Goal: Information Seeking & Learning: Check status

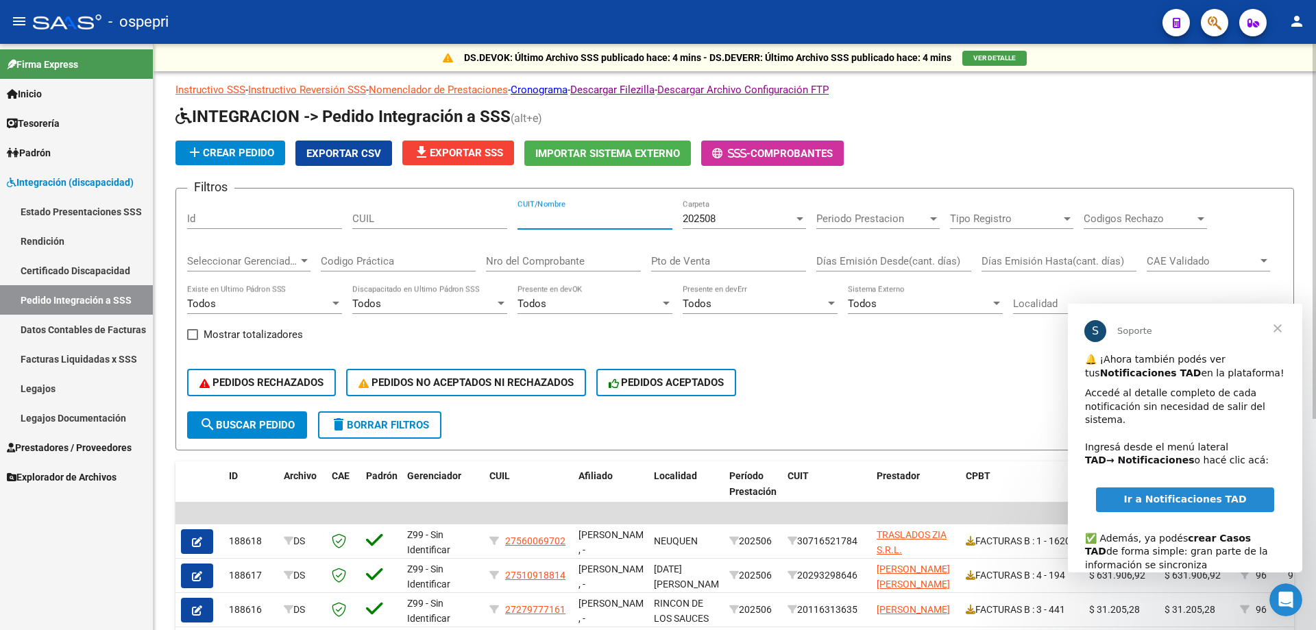
click at [567, 214] on input "CUIT/Nombre" at bounding box center [594, 218] width 155 height 12
paste input "[PERSON_NAME]"
type input "[PERSON_NAME]"
click at [589, 270] on div "Nro del Comprobante" at bounding box center [563, 256] width 155 height 29
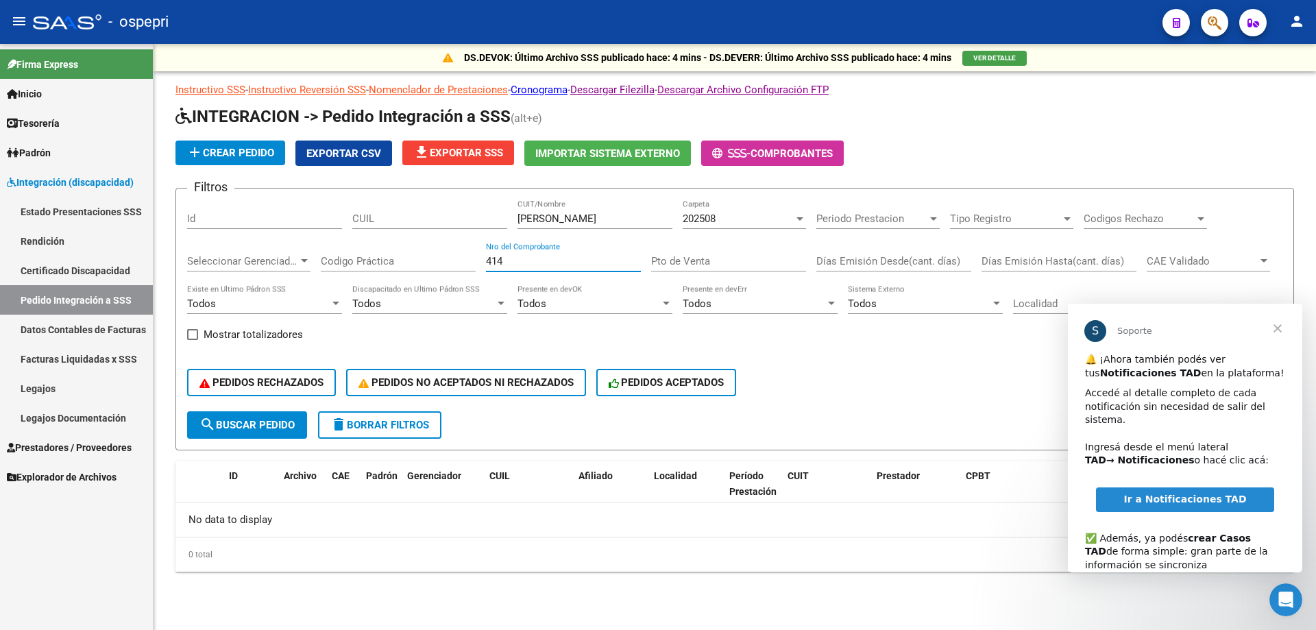
type input "414"
click at [1277, 330] on span "Cerrar" at bounding box center [1277, 328] width 49 height 49
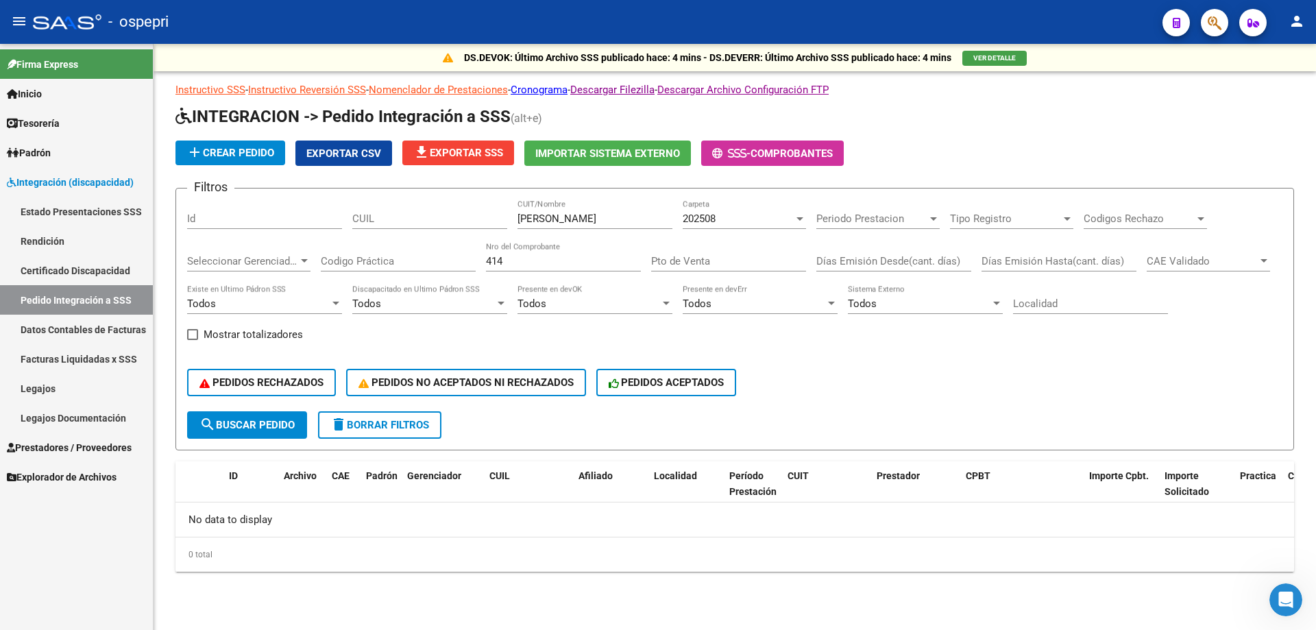
click at [724, 205] on div "202508 Carpeta" at bounding box center [743, 213] width 123 height 29
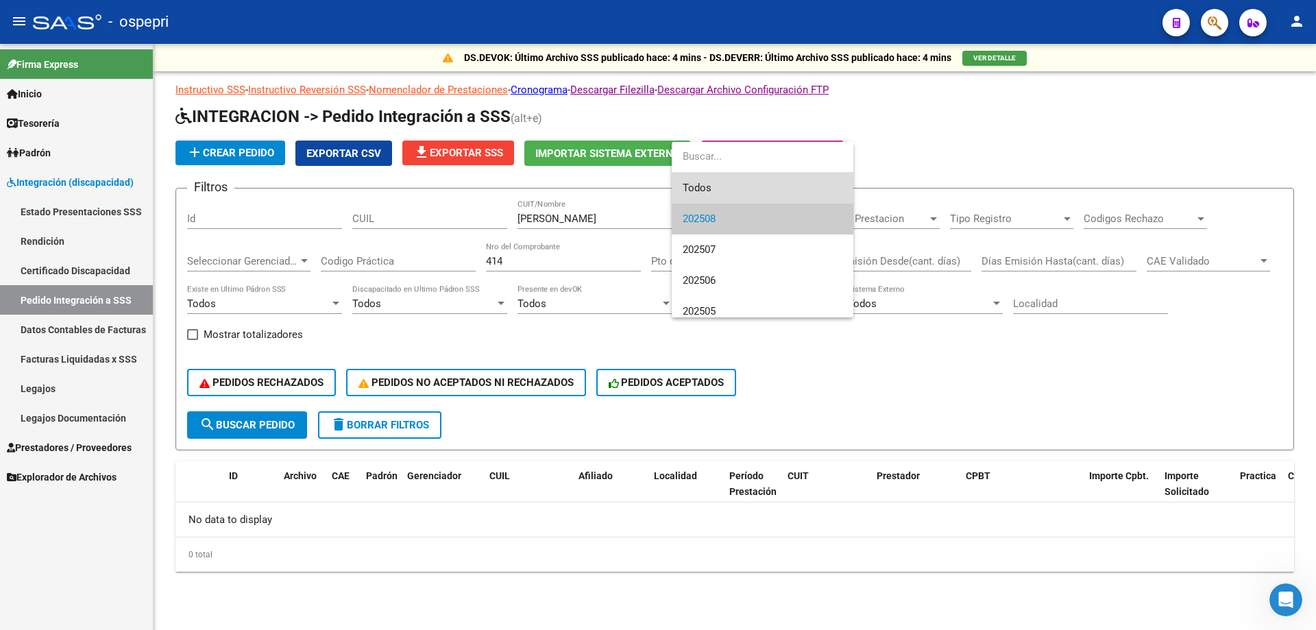
click at [736, 186] on span "Todos" at bounding box center [762, 188] width 160 height 31
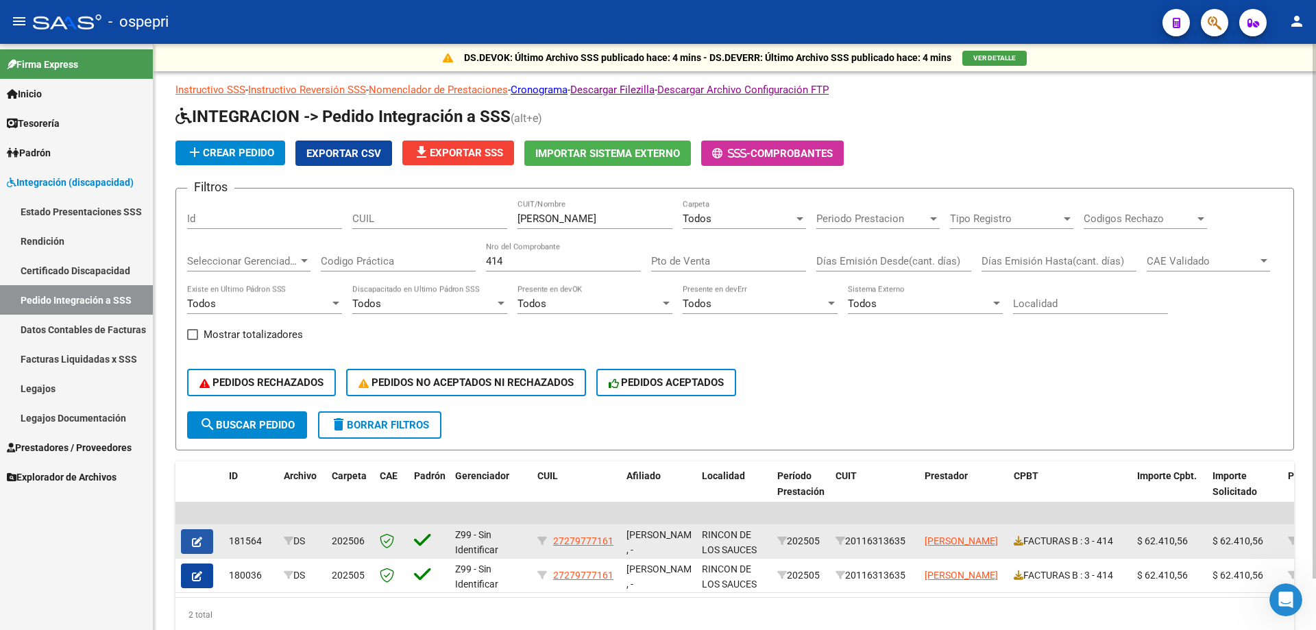
click at [197, 535] on span "button" at bounding box center [197, 541] width 10 height 12
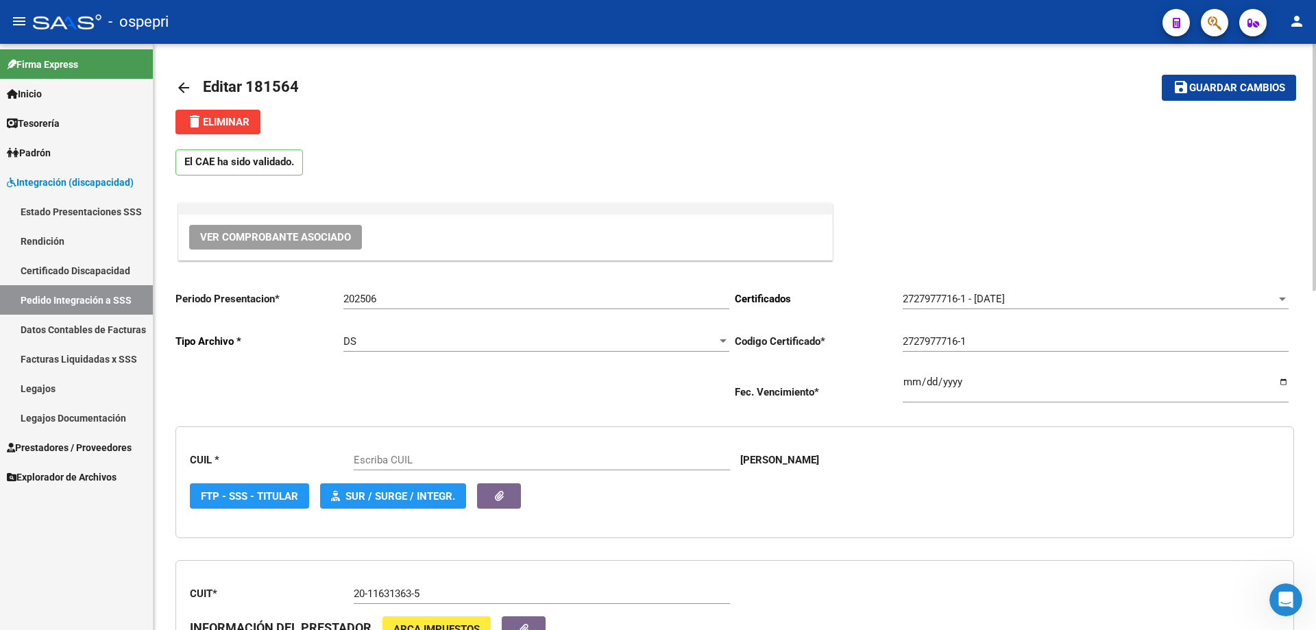
type input "27279777161"
click at [256, 237] on span "Ver Comprobante Asociado" at bounding box center [275, 237] width 151 height 12
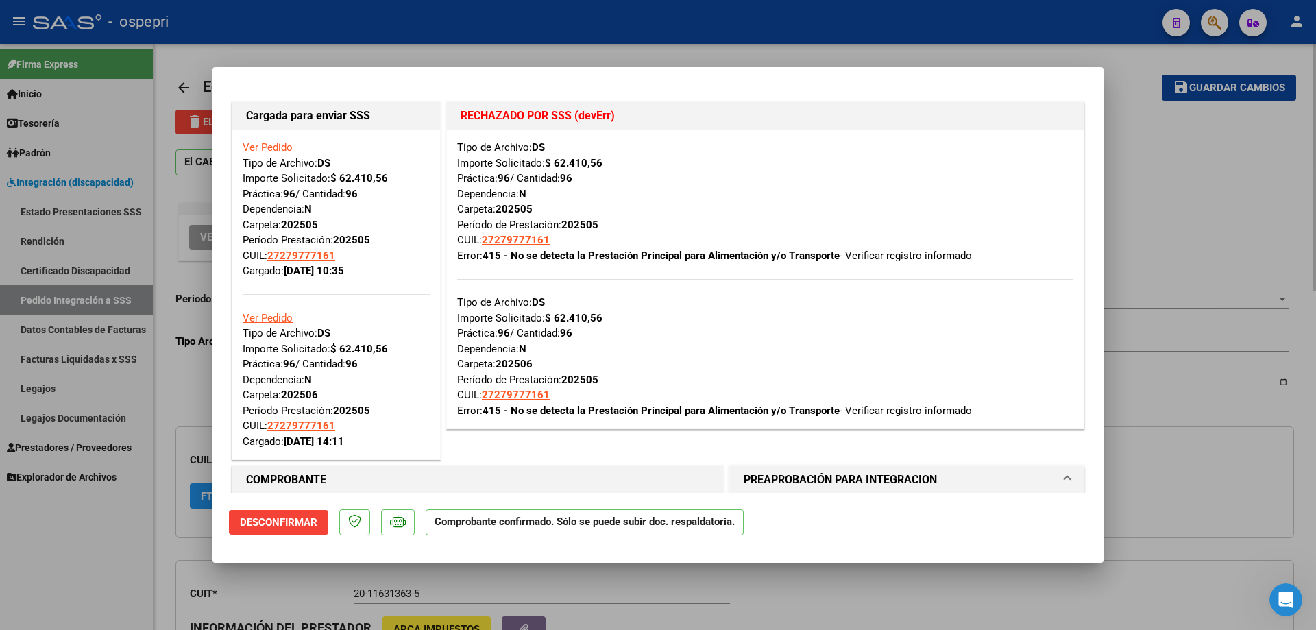
click at [1177, 271] on div at bounding box center [658, 315] width 1316 height 630
type input "$ 0,00"
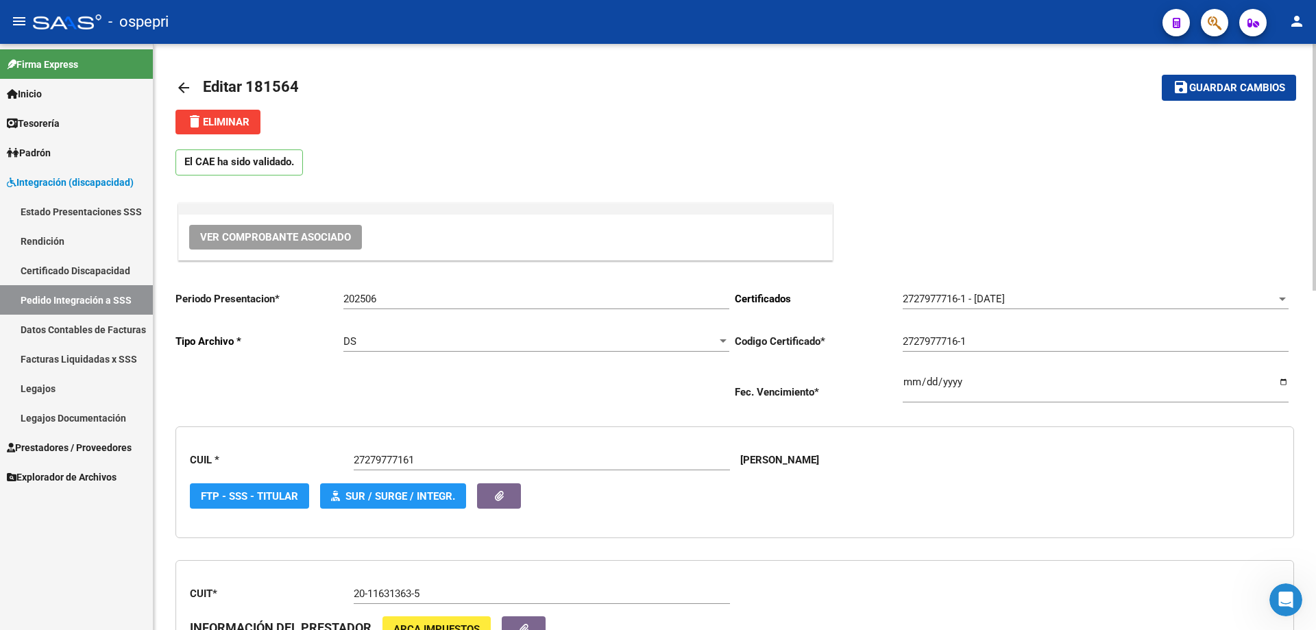
click at [195, 83] on link "arrow_back" at bounding box center [188, 87] width 27 height 32
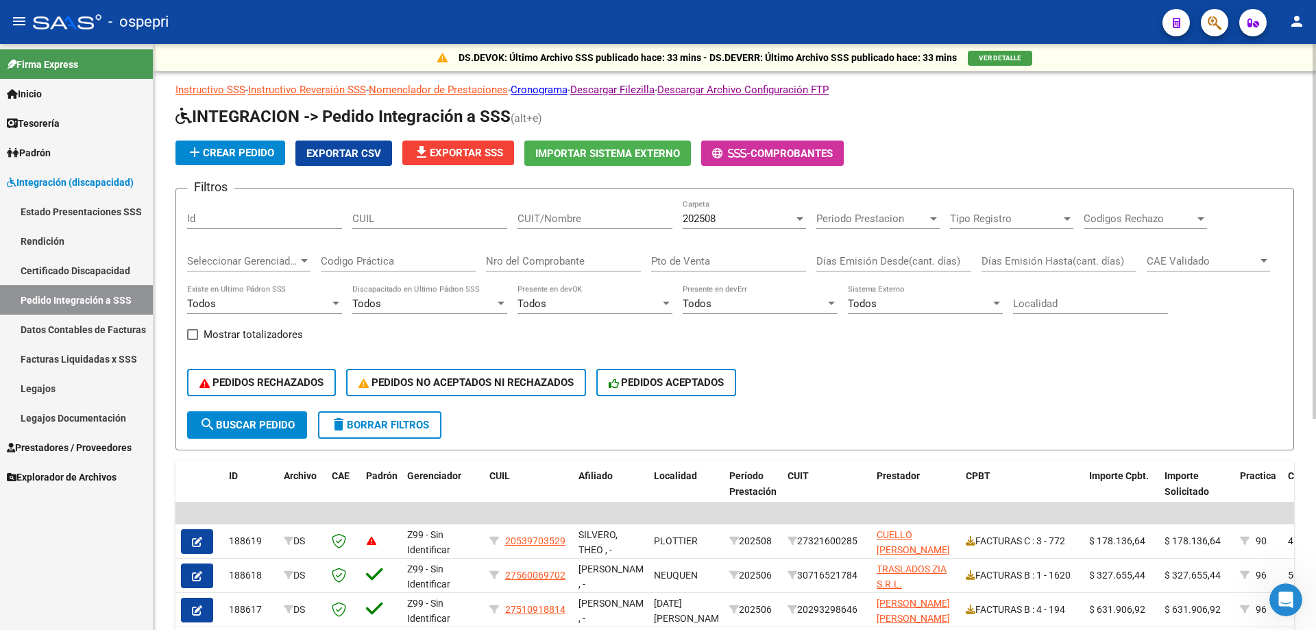
click at [571, 208] on div "CUIT/Nombre" at bounding box center [594, 213] width 155 height 29
click at [740, 220] on div "202508" at bounding box center [737, 218] width 111 height 12
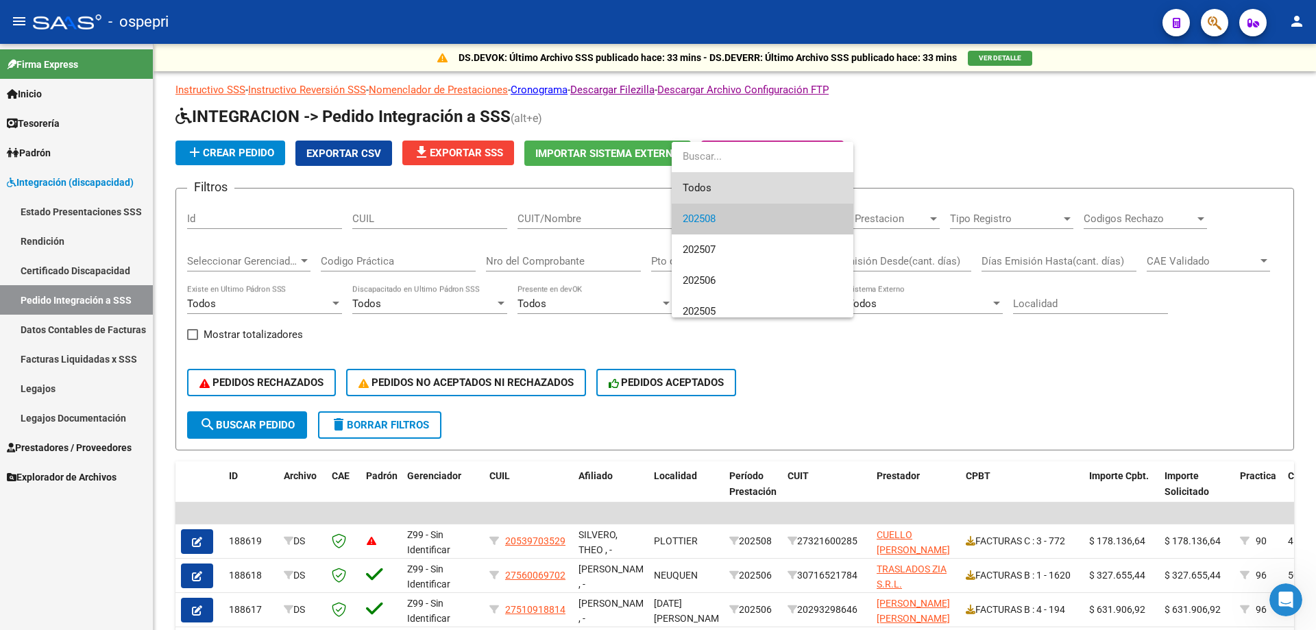
click at [740, 193] on span "Todos" at bounding box center [762, 188] width 160 height 31
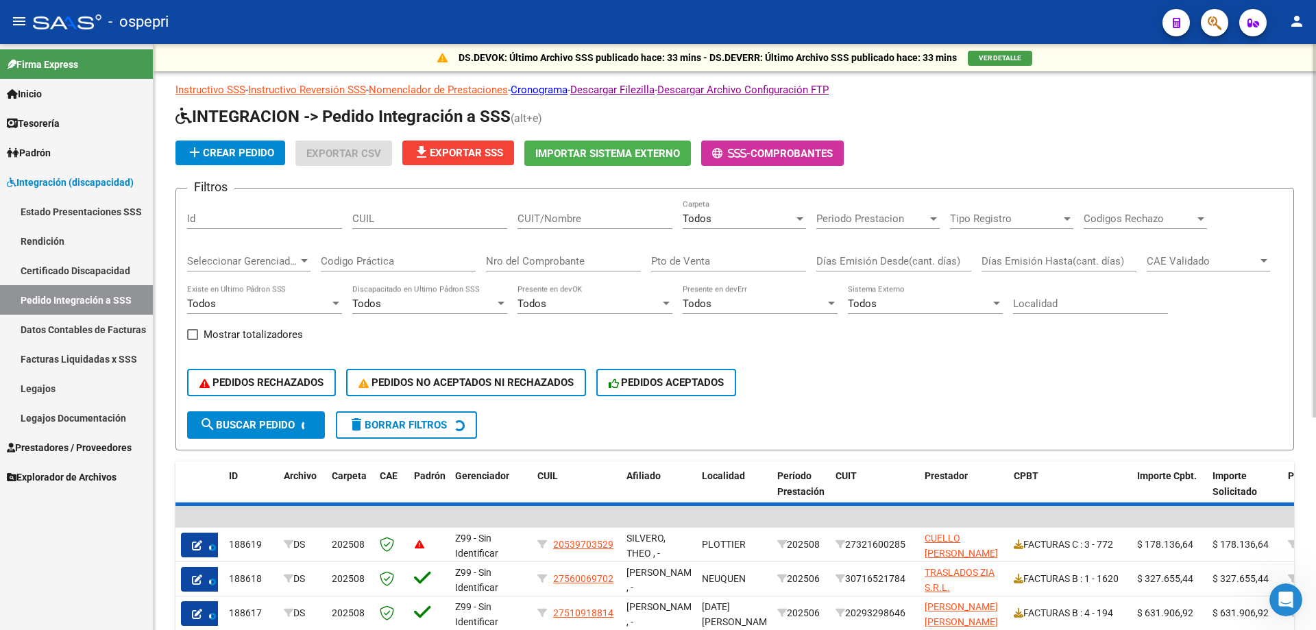
click at [592, 212] on div "CUIT/Nombre" at bounding box center [594, 213] width 155 height 29
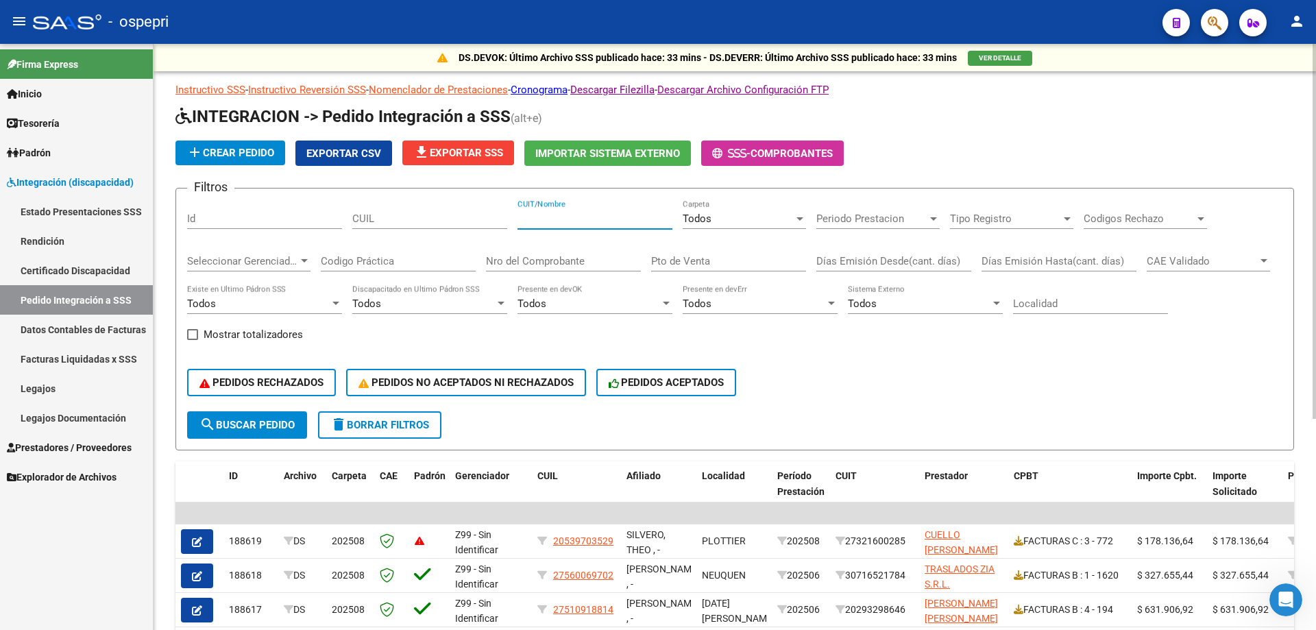
paste input "[PERSON_NAME]"
type input "[PERSON_NAME]"
click at [565, 262] on input "Nro del Comprobante" at bounding box center [563, 261] width 155 height 12
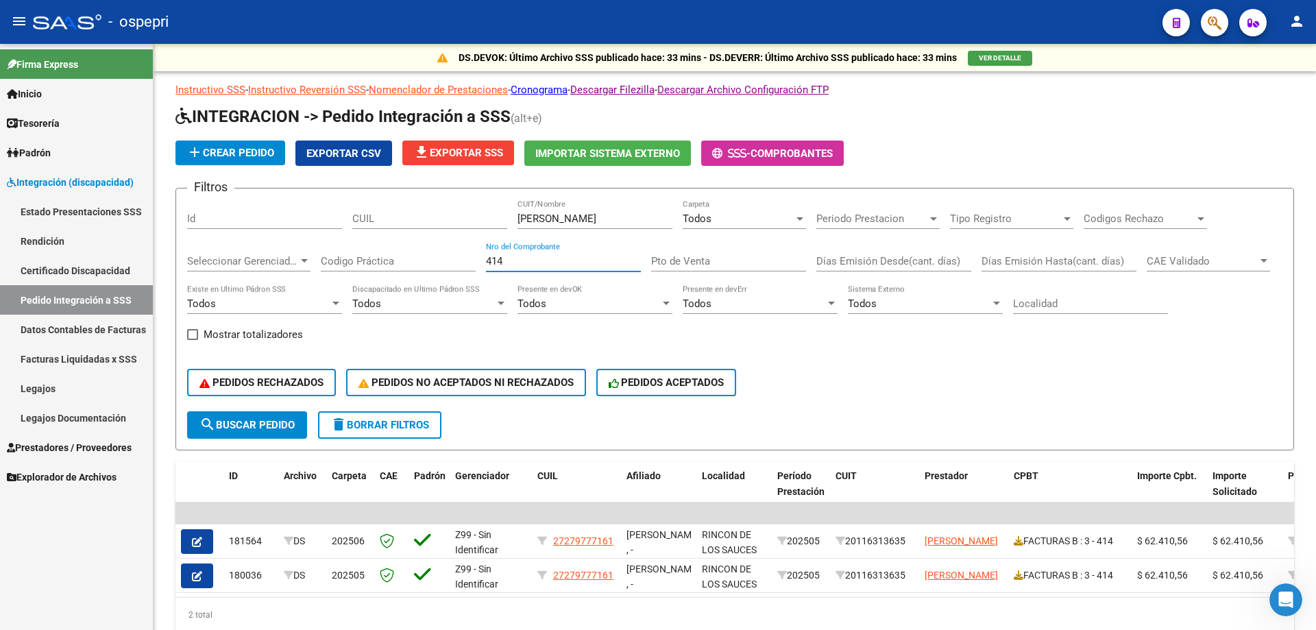
type input "414"
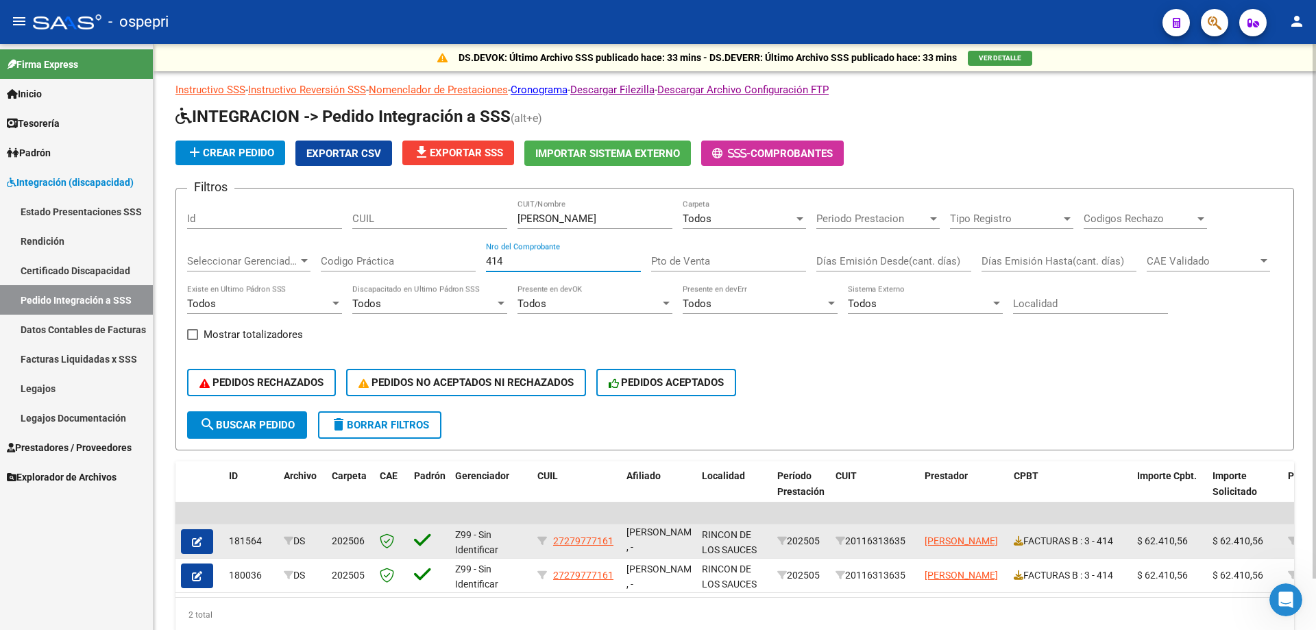
scroll to position [18, 0]
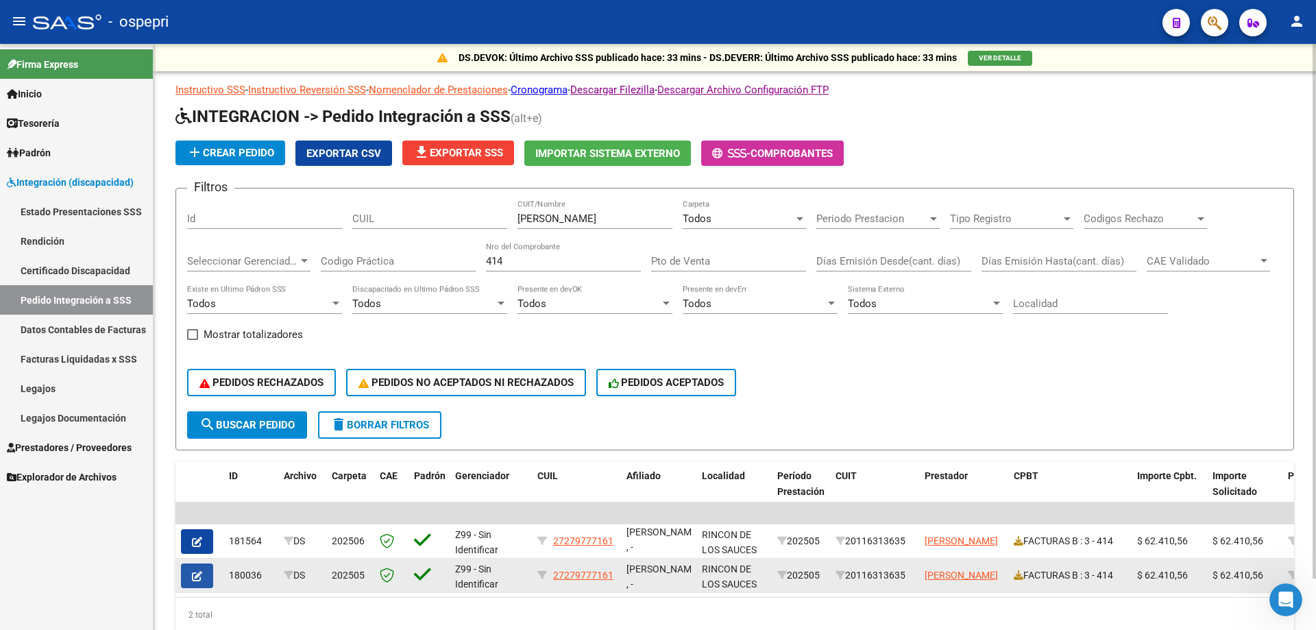
click at [191, 572] on button "button" at bounding box center [197, 575] width 32 height 25
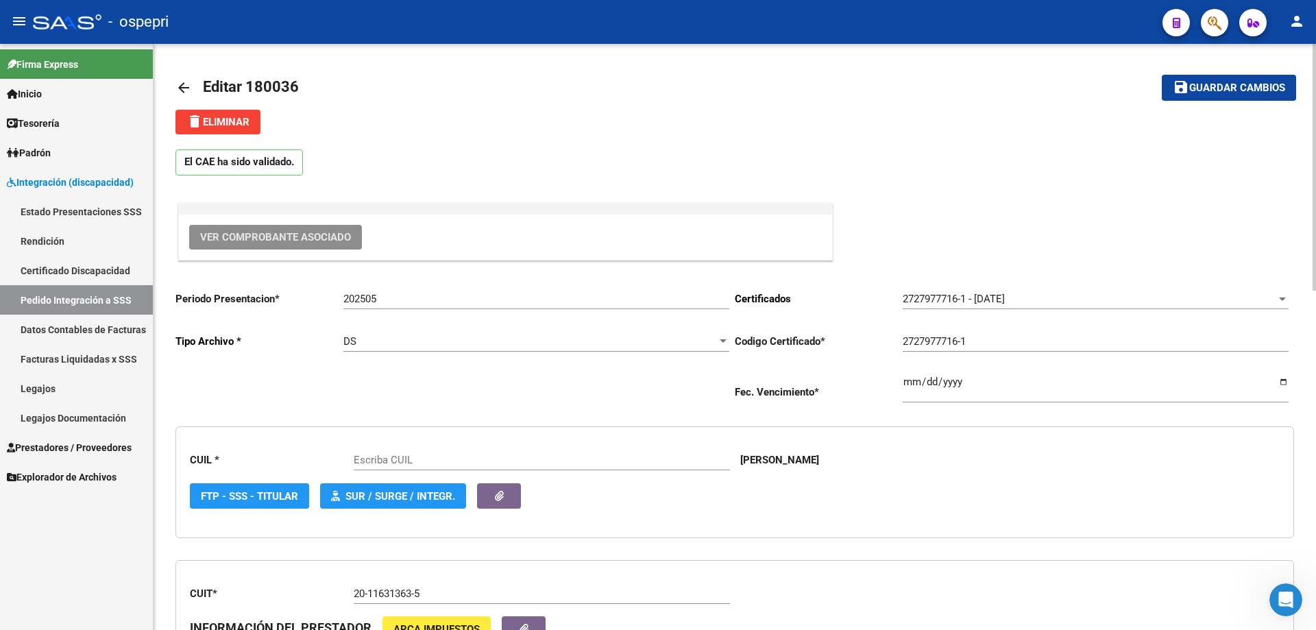
click at [239, 240] on span "Ver Comprobante Asociado" at bounding box center [275, 237] width 151 height 12
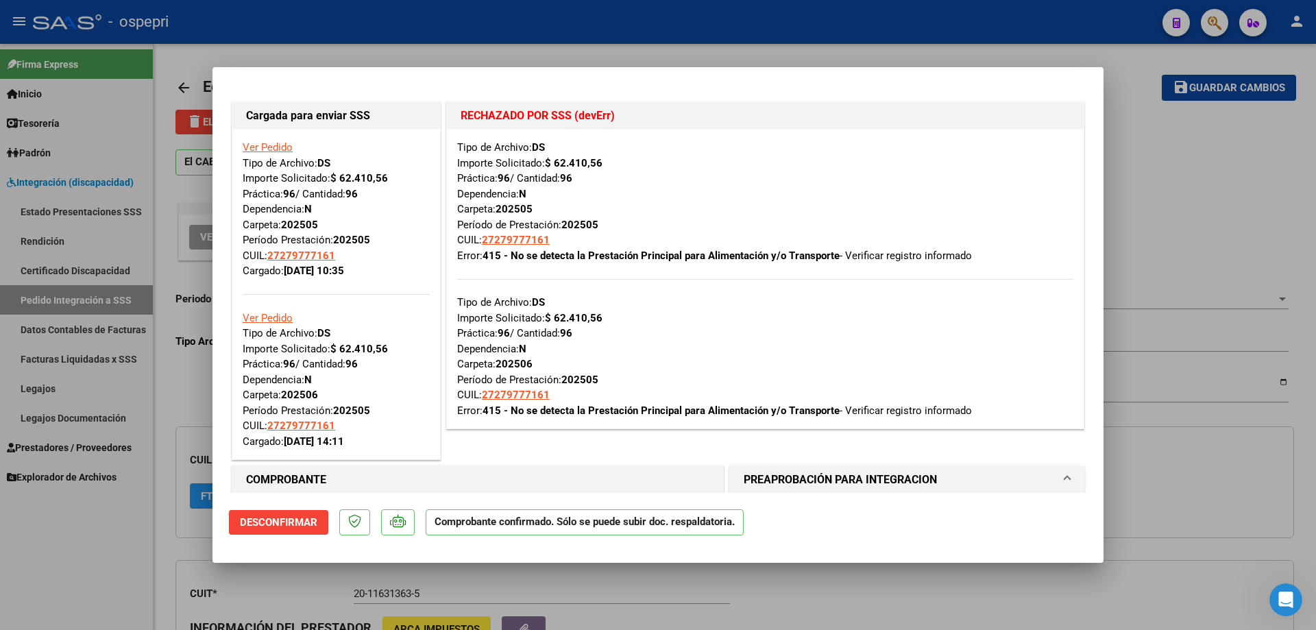
type input "27279777161"
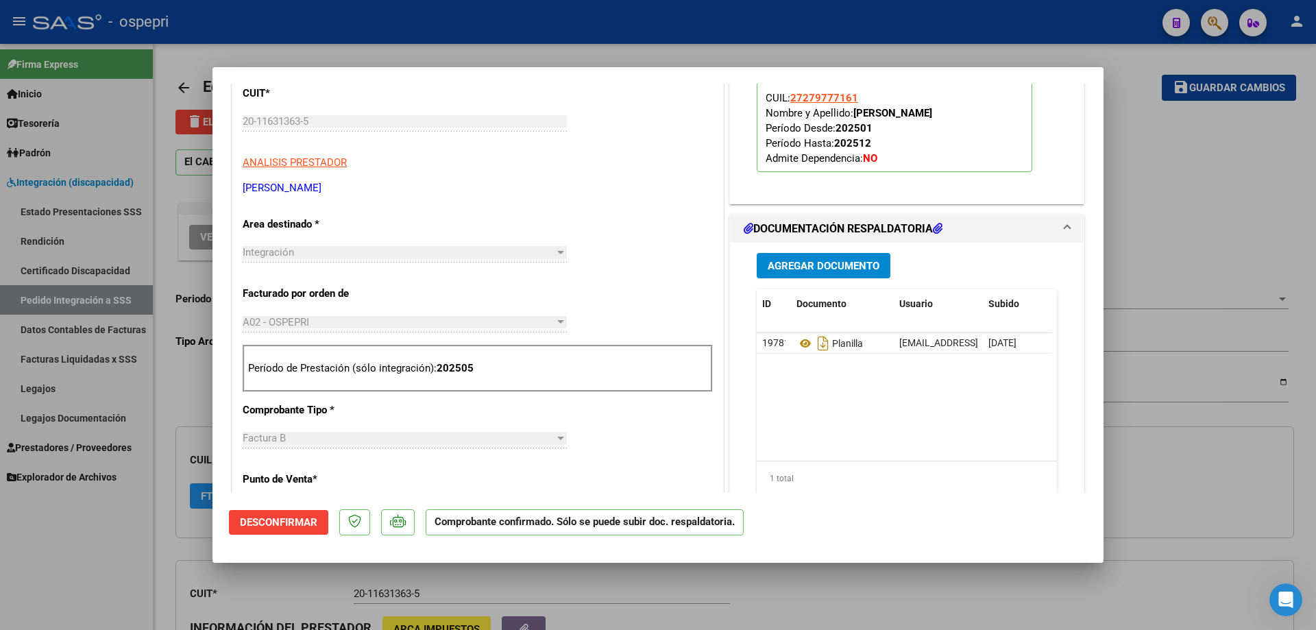
scroll to position [617, 0]
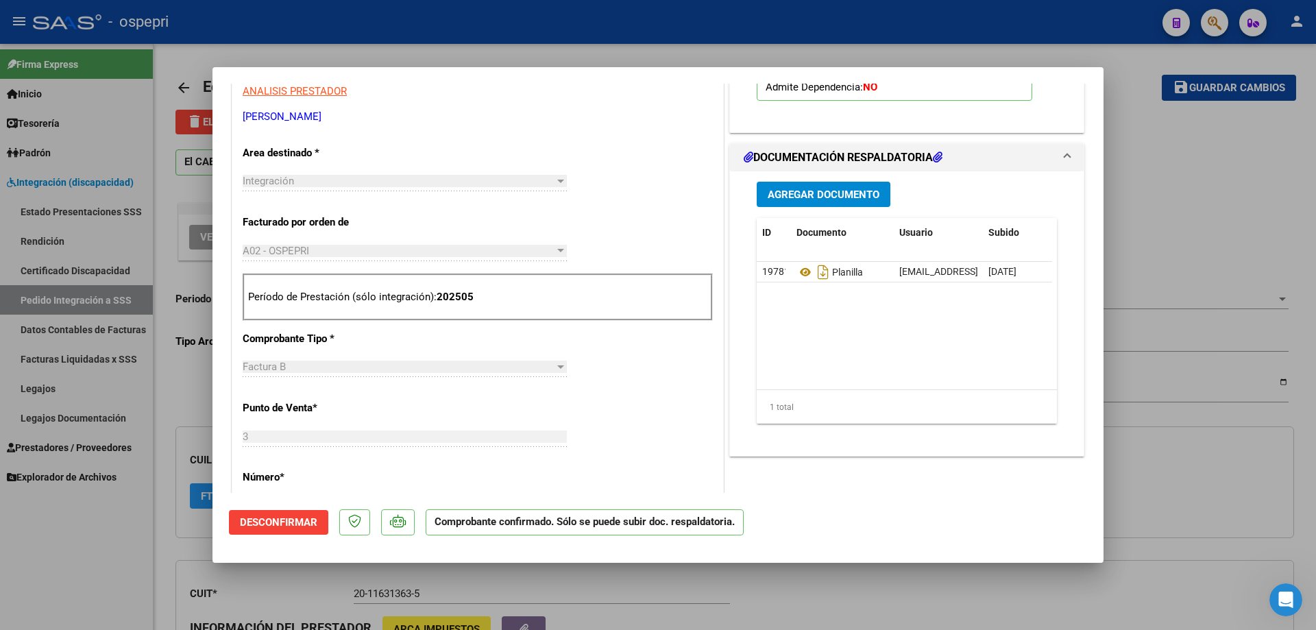
click at [1186, 169] on div at bounding box center [658, 315] width 1316 height 630
type input "$ 0,00"
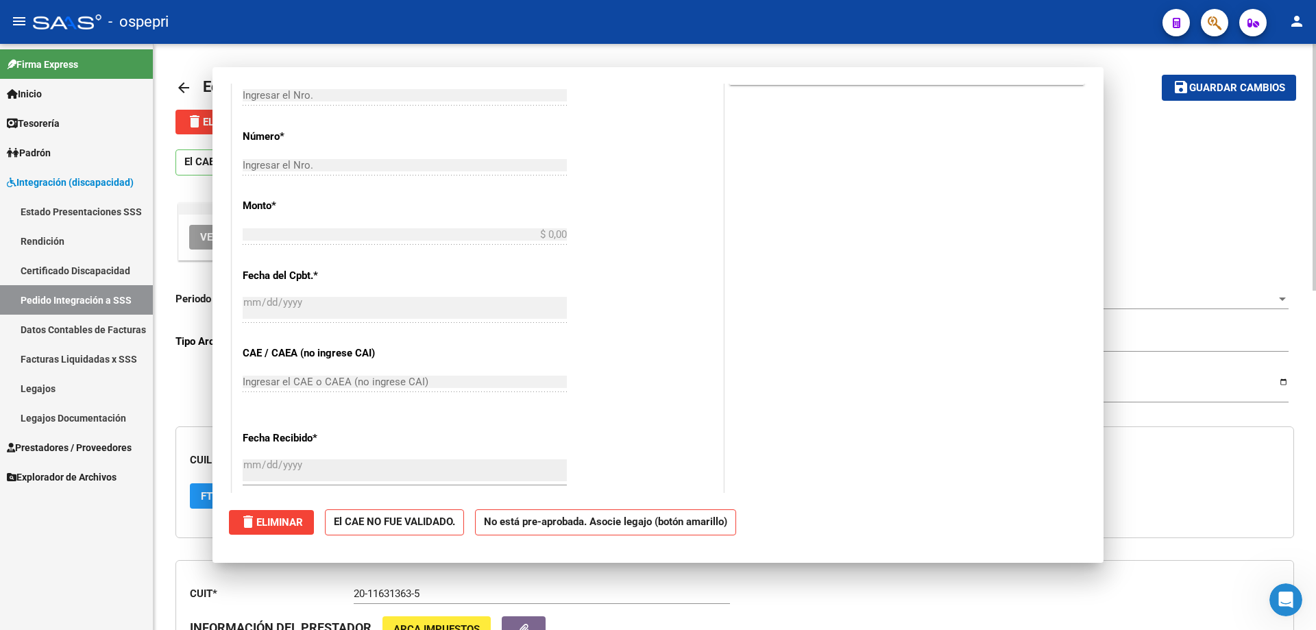
scroll to position [227, 0]
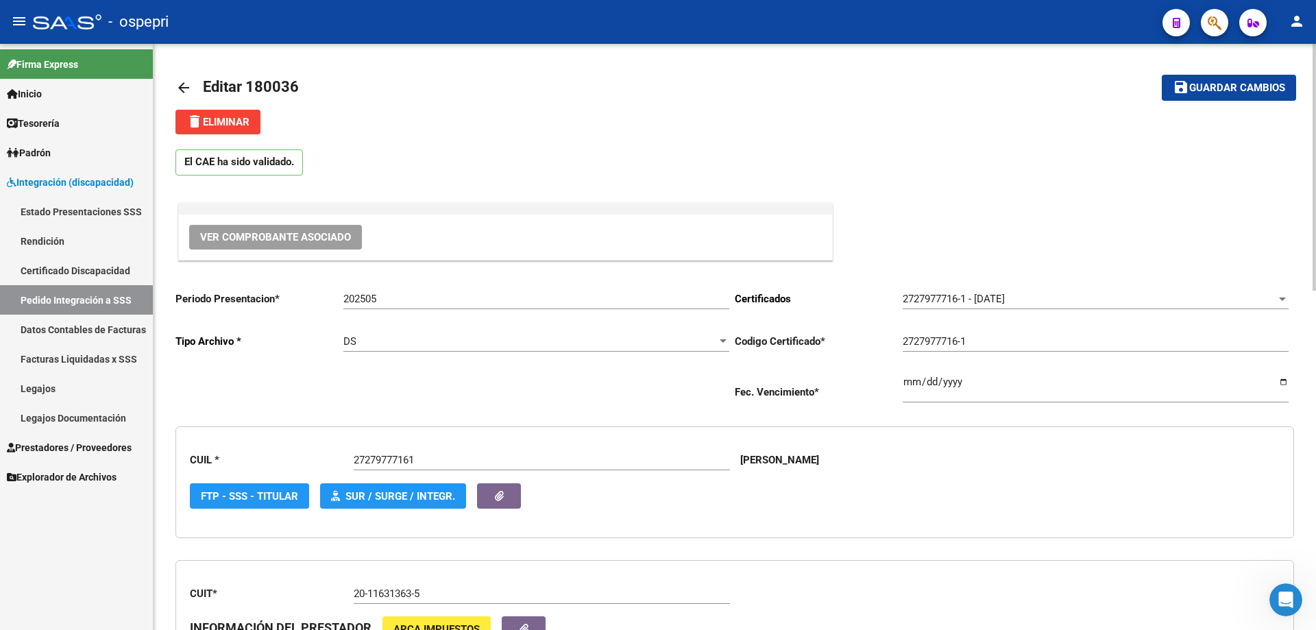
click at [188, 87] on mat-icon "arrow_back" at bounding box center [183, 87] width 16 height 16
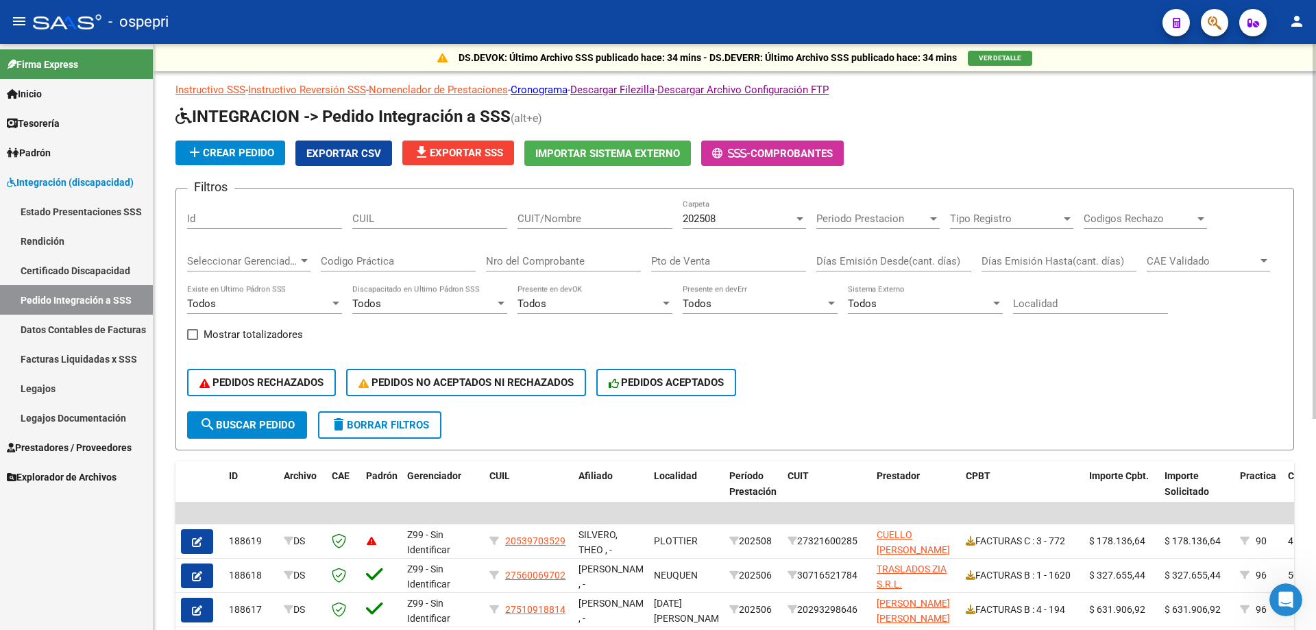
click at [783, 219] on div "202508" at bounding box center [737, 218] width 111 height 12
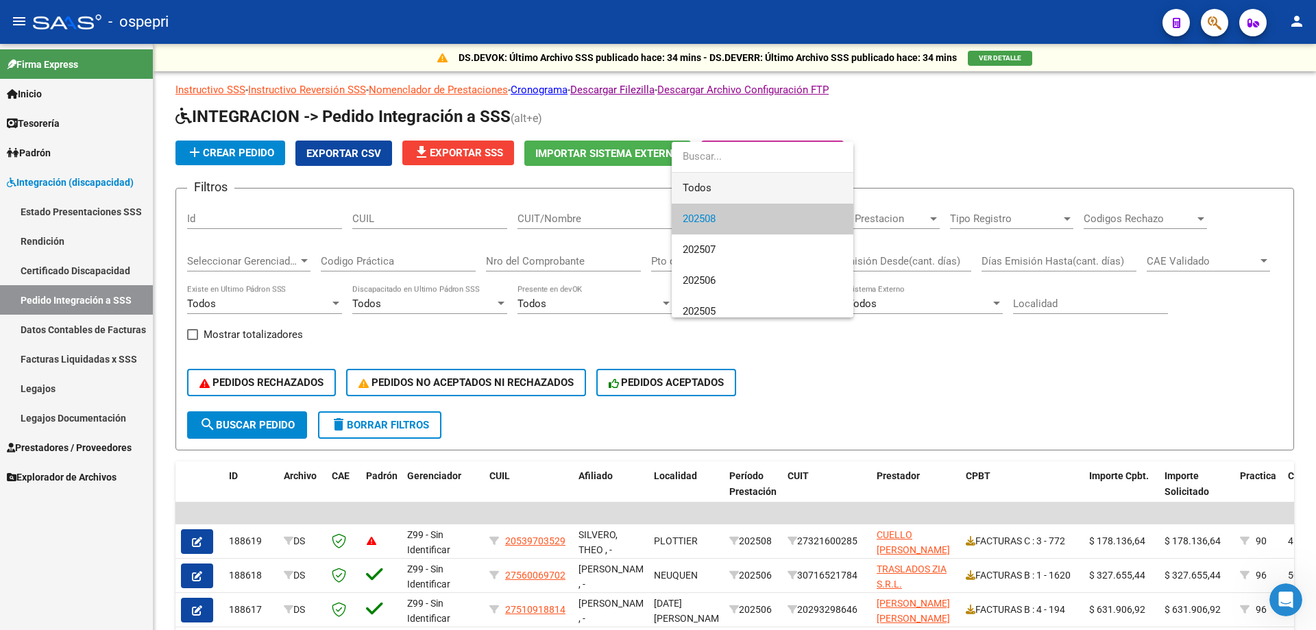
click at [786, 186] on span "Todos" at bounding box center [762, 188] width 160 height 31
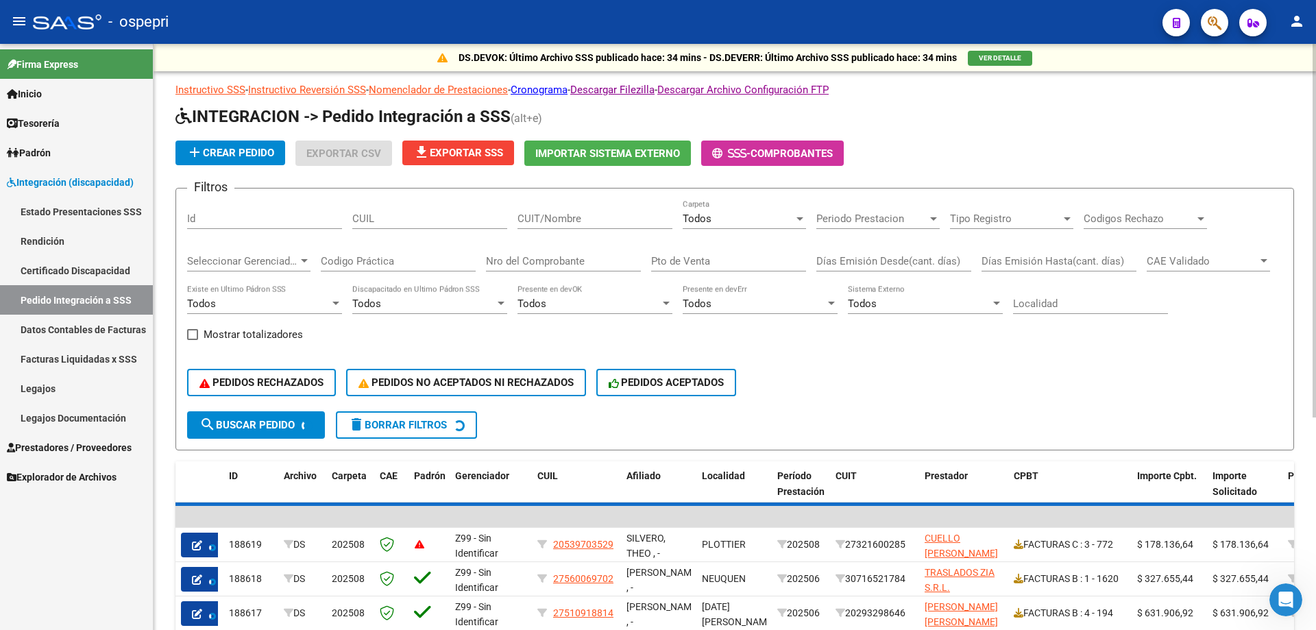
click at [909, 209] on div "Periodo Prestacion Periodo Prestacion" at bounding box center [877, 213] width 123 height 29
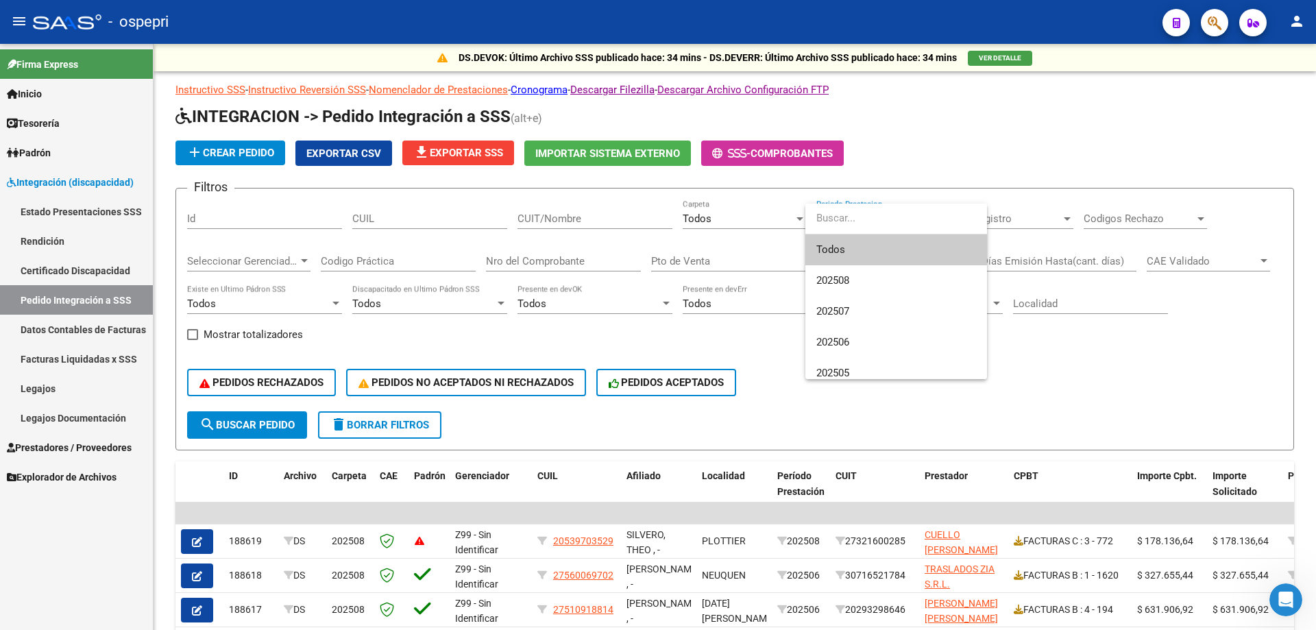
click at [565, 216] on div at bounding box center [658, 315] width 1316 height 630
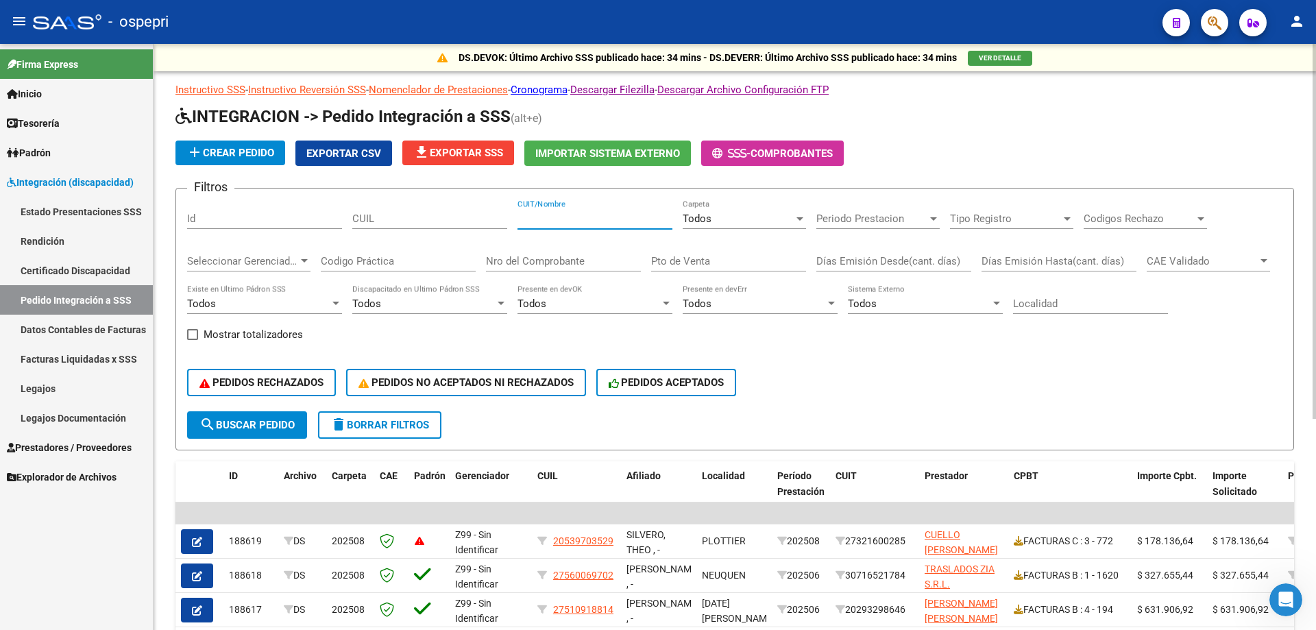
click at [569, 219] on input "CUIT/Nombre" at bounding box center [594, 218] width 155 height 12
paste input "[PERSON_NAME]"
type input "[PERSON_NAME]"
click at [600, 261] on input "Nro del Comprobante" at bounding box center [563, 261] width 155 height 12
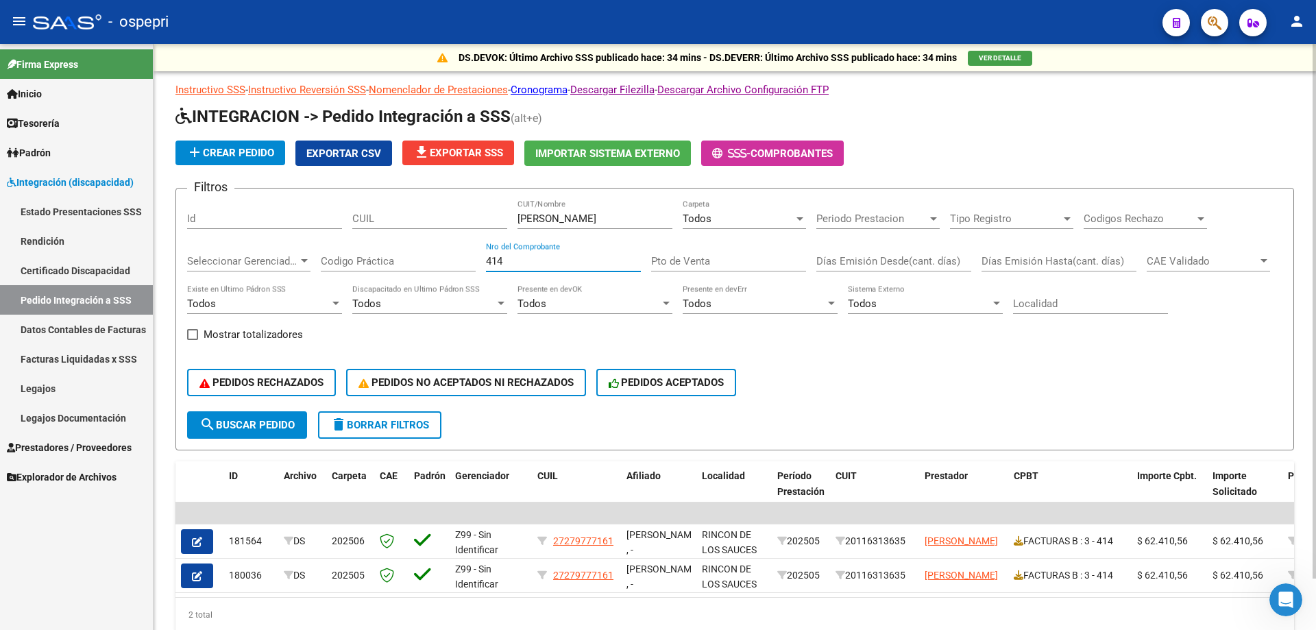
click at [516, 263] on input "414" at bounding box center [563, 261] width 155 height 12
type input "441"
click at [205, 576] on button "button" at bounding box center [197, 575] width 32 height 25
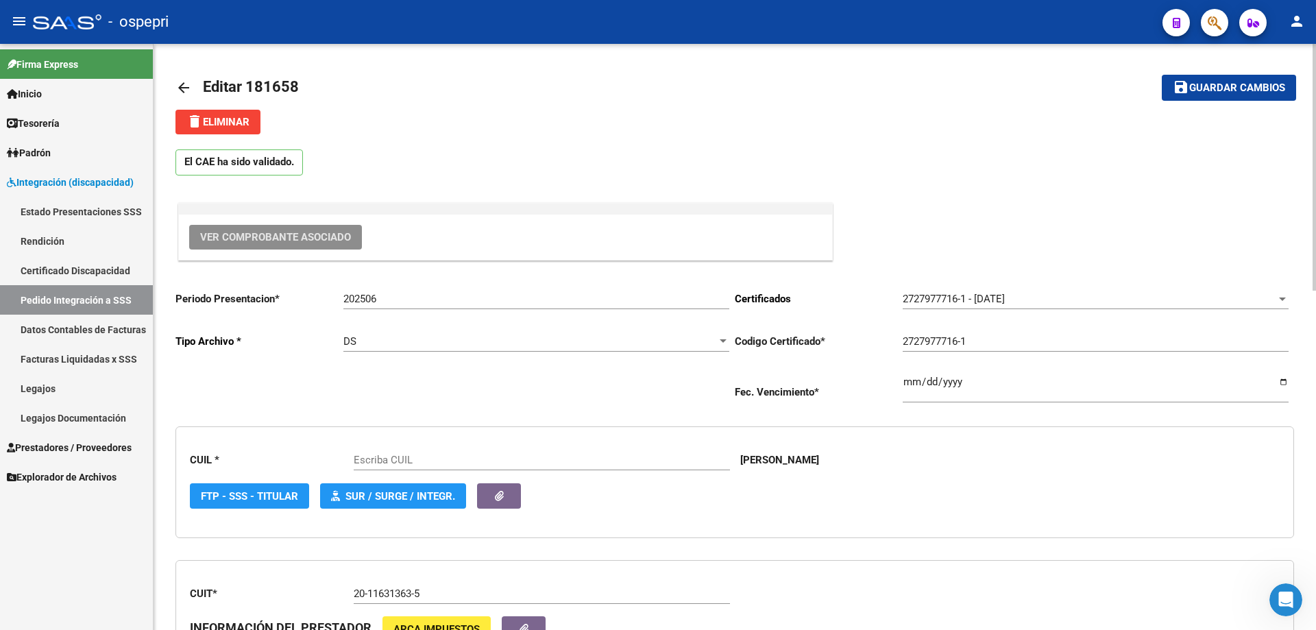
click at [304, 242] on span "Ver Comprobante Asociado" at bounding box center [275, 237] width 151 height 12
type input "27279777161"
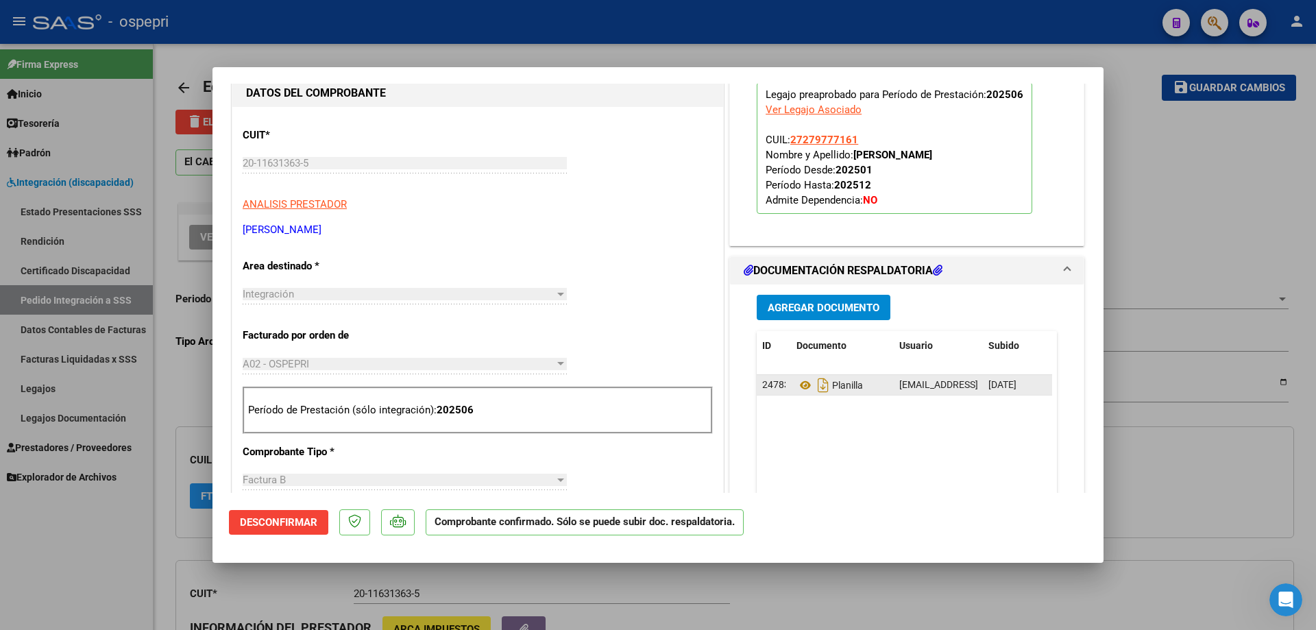
scroll to position [548, 0]
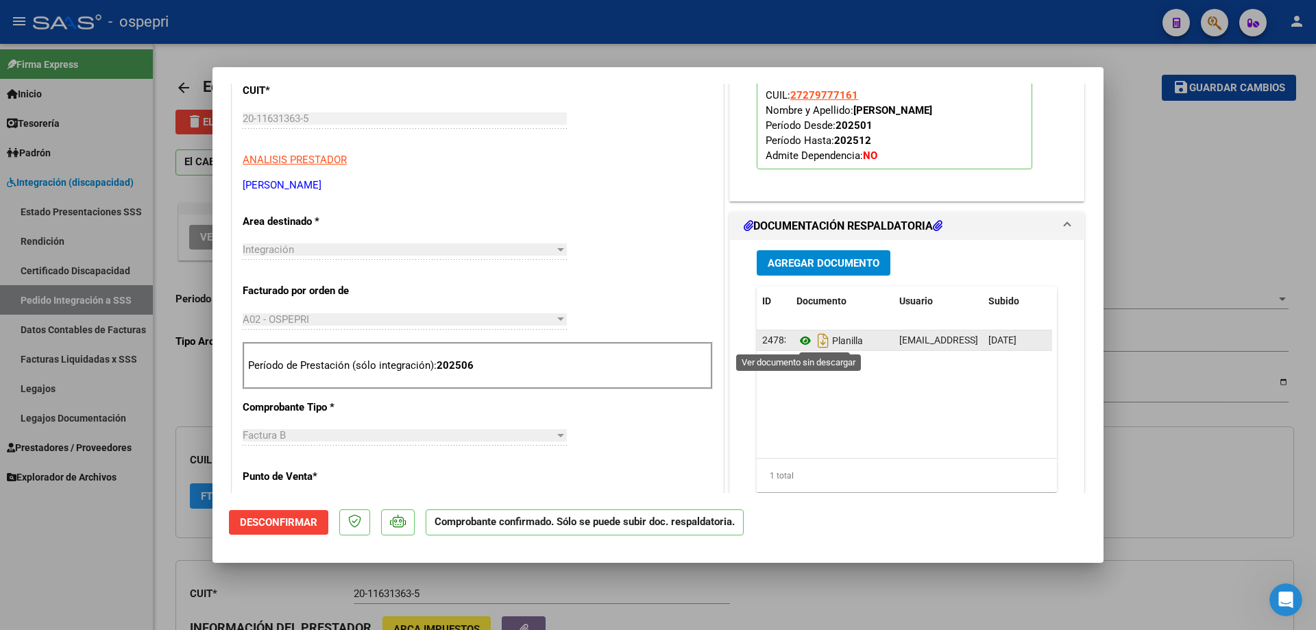
click at [796, 343] on icon at bounding box center [805, 340] width 18 height 16
click at [534, 53] on div at bounding box center [658, 315] width 1316 height 630
type input "$ 0,00"
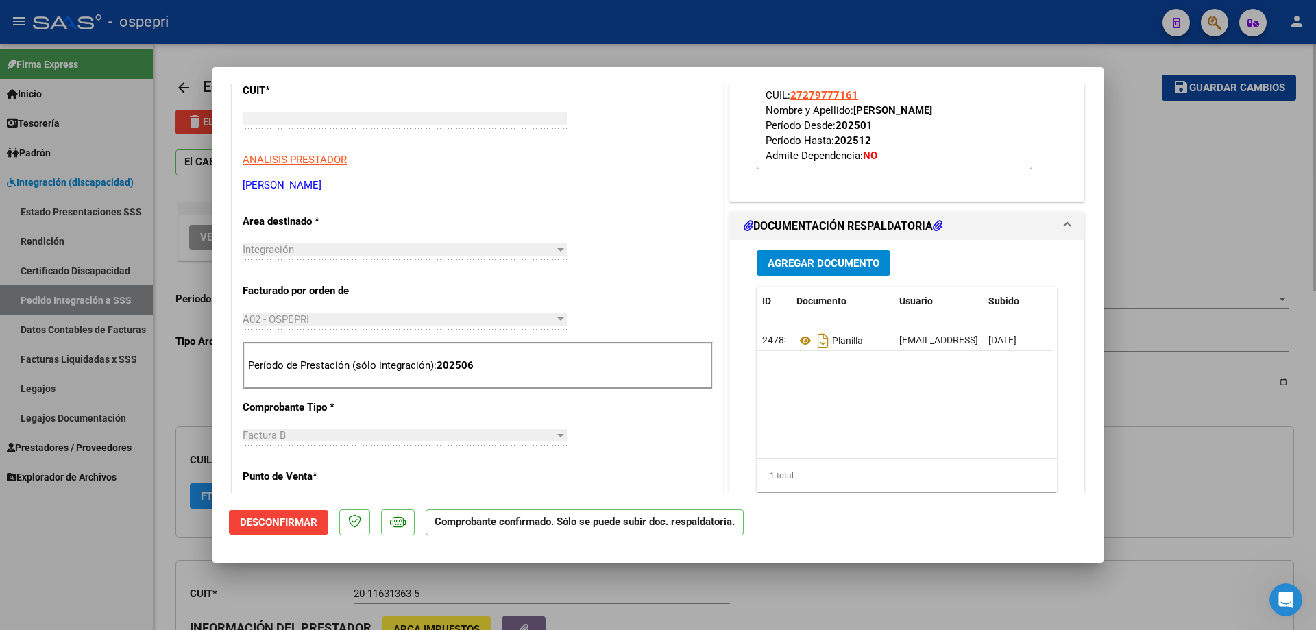
scroll to position [0, 0]
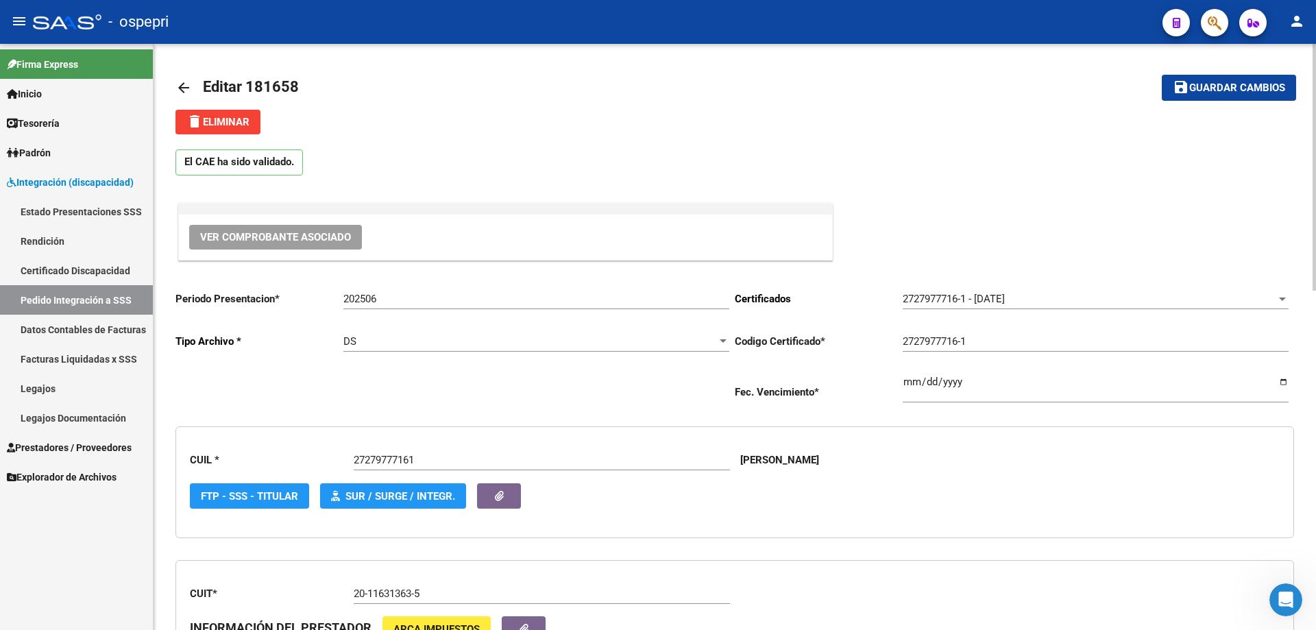
click at [184, 84] on mat-icon "arrow_back" at bounding box center [183, 87] width 16 height 16
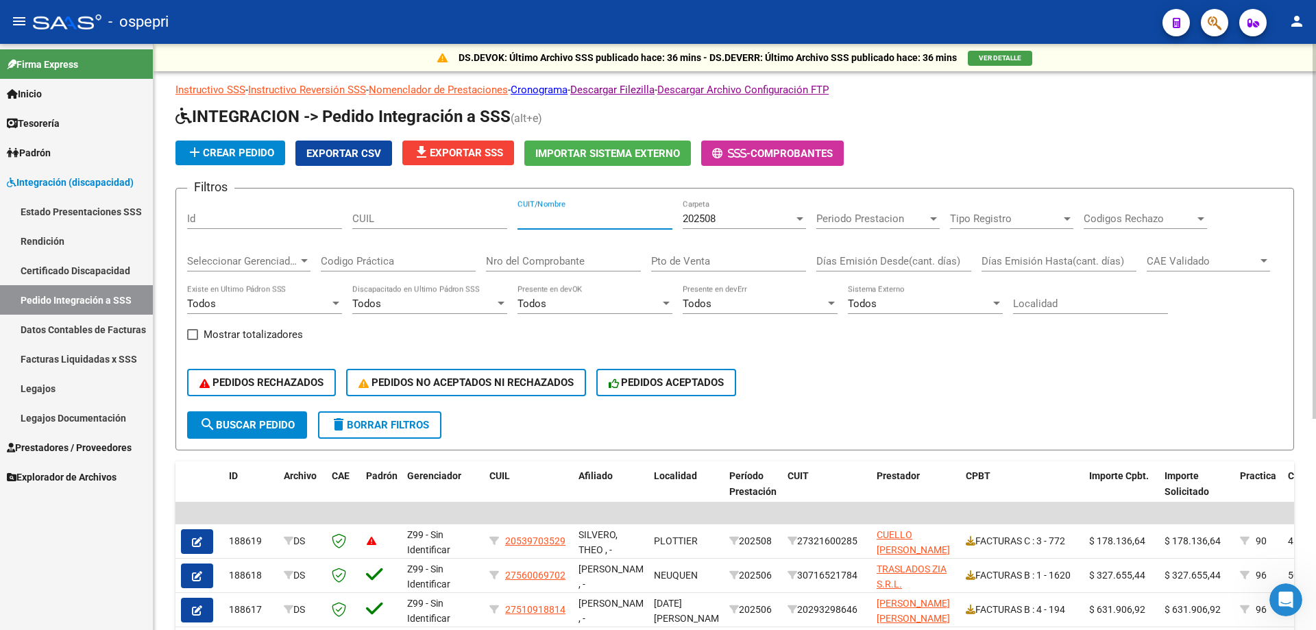
drag, startPoint x: 587, startPoint y: 220, endPoint x: 569, endPoint y: 223, distance: 18.1
click at [585, 220] on input "CUIT/Nombre" at bounding box center [594, 218] width 155 height 12
paste input "[PERSON_NAME]"
type input "[PERSON_NAME]"
click at [534, 257] on input "Nro del Comprobante" at bounding box center [563, 261] width 155 height 12
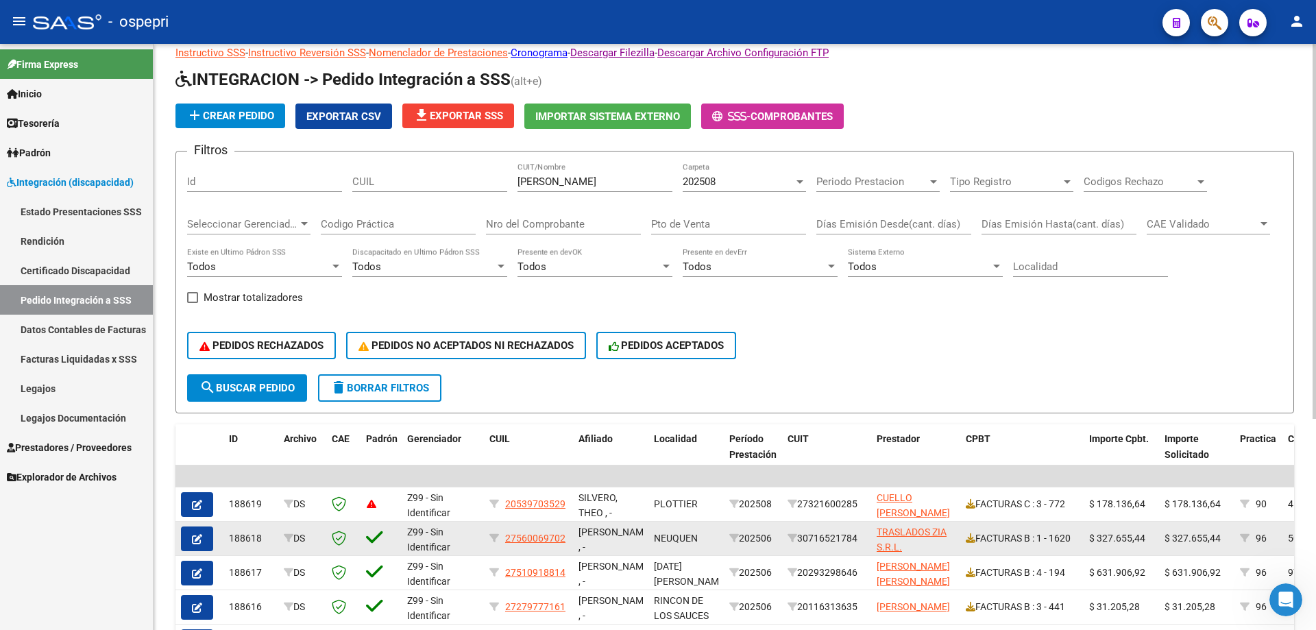
scroll to position [137, 0]
